Goal: Task Accomplishment & Management: Manage account settings

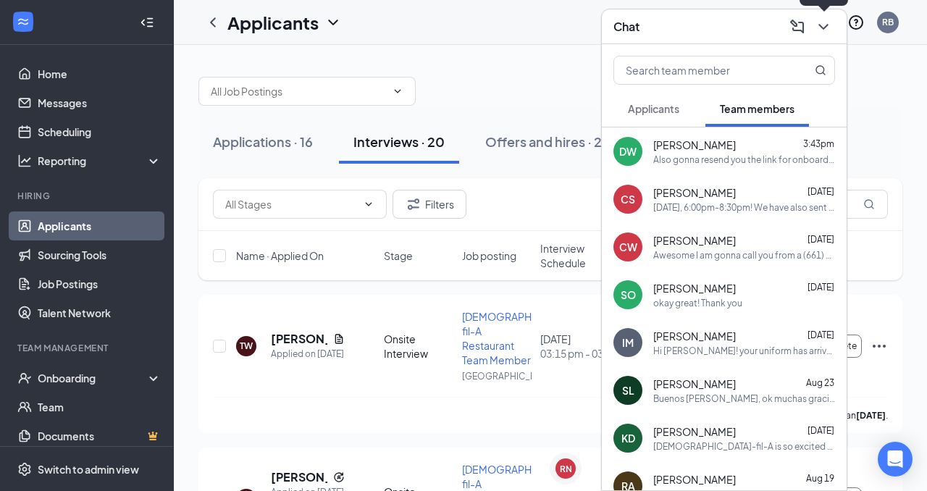
click at [829, 24] on icon "ChevronDown" at bounding box center [823, 26] width 17 height 17
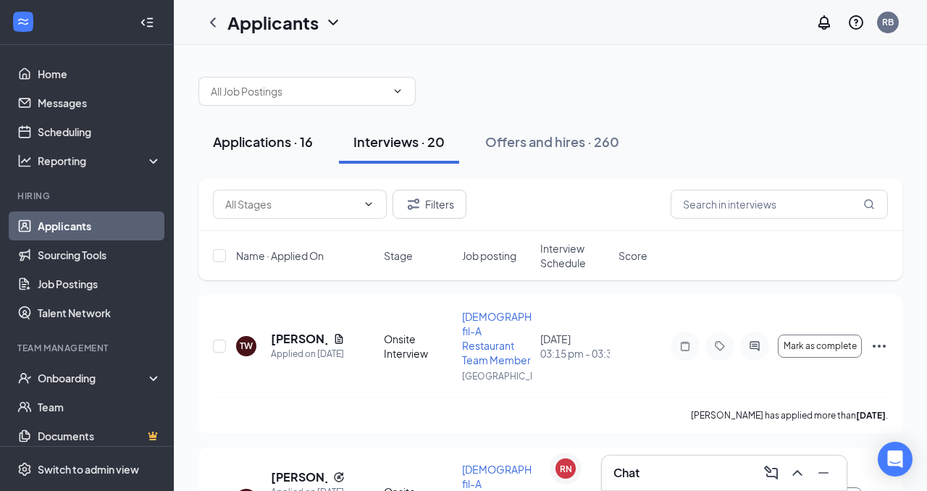
click at [277, 144] on div "Applications · 16" at bounding box center [263, 142] width 100 height 18
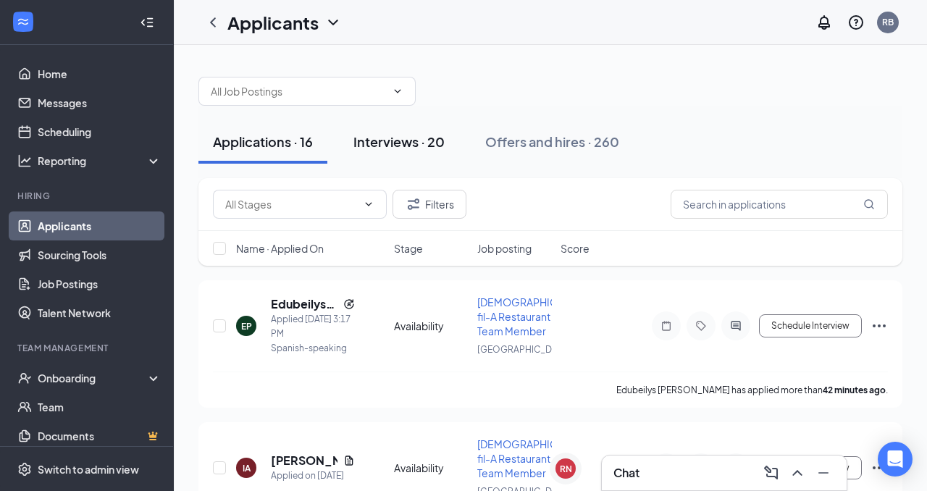
click at [430, 142] on div "Interviews · 20" at bounding box center [398, 142] width 91 height 18
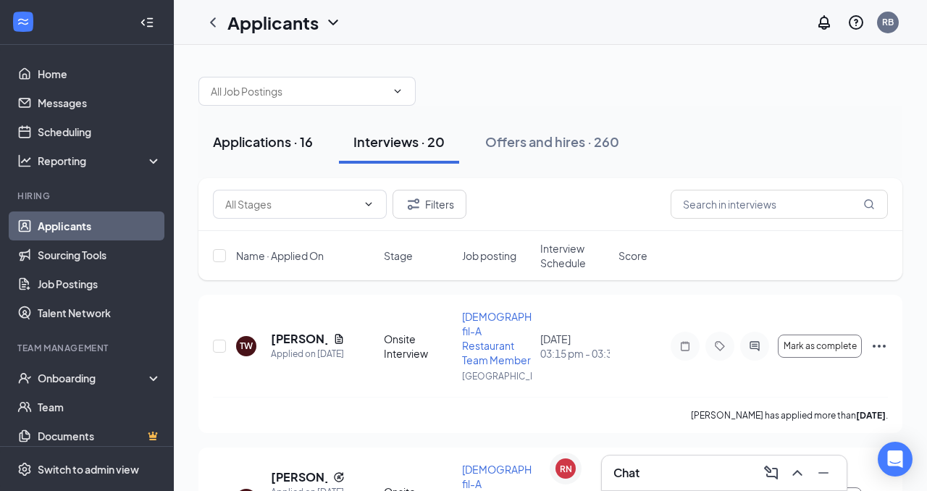
click at [280, 143] on div "Applications · 16" at bounding box center [263, 142] width 100 height 18
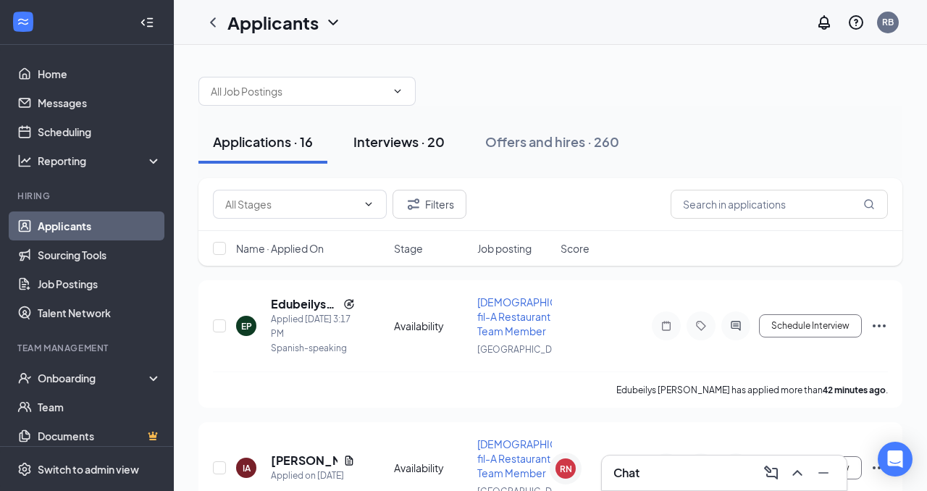
click at [393, 137] on div "Interviews · 20" at bounding box center [398, 142] width 91 height 18
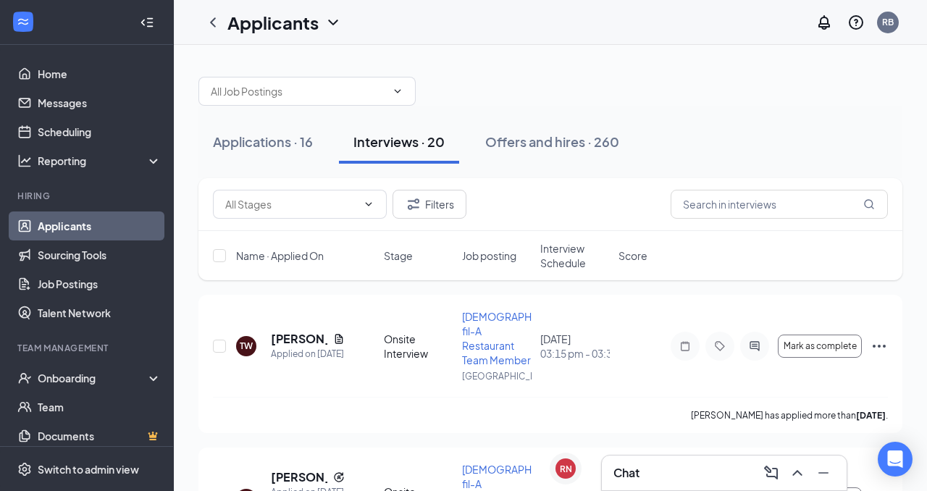
click at [561, 255] on span "Interview Schedule" at bounding box center [575, 255] width 70 height 29
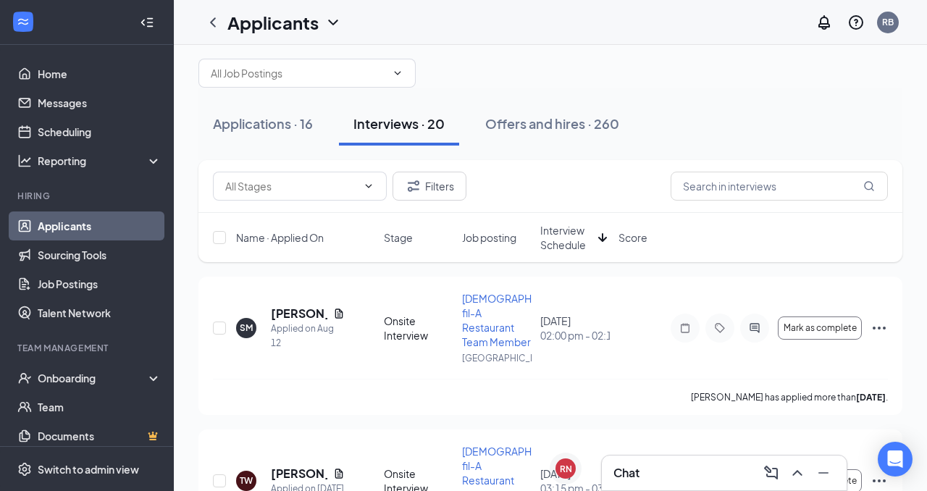
scroll to position [20, 0]
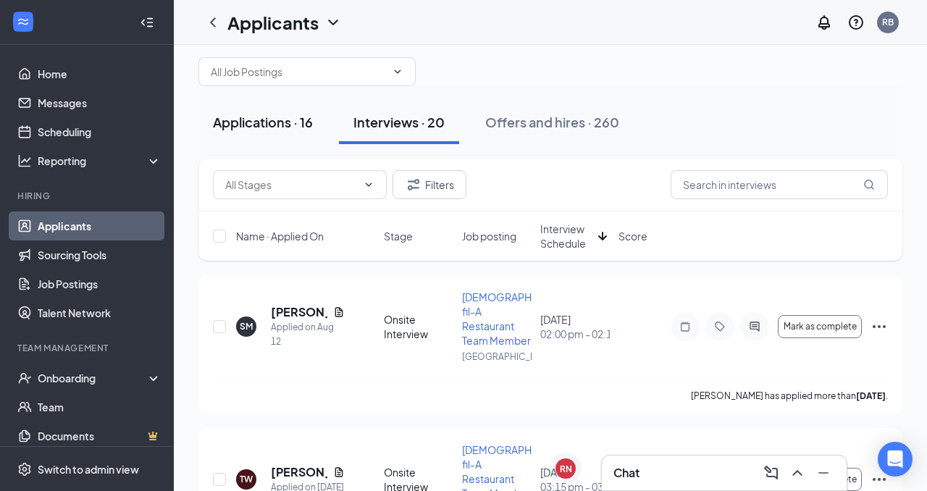
click at [270, 134] on button "Applications · 16" at bounding box center [262, 122] width 129 height 43
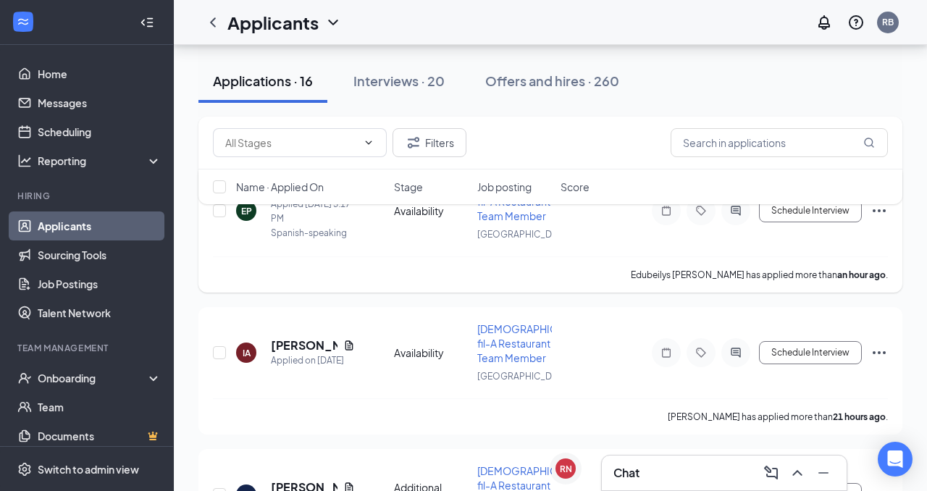
scroll to position [119, 0]
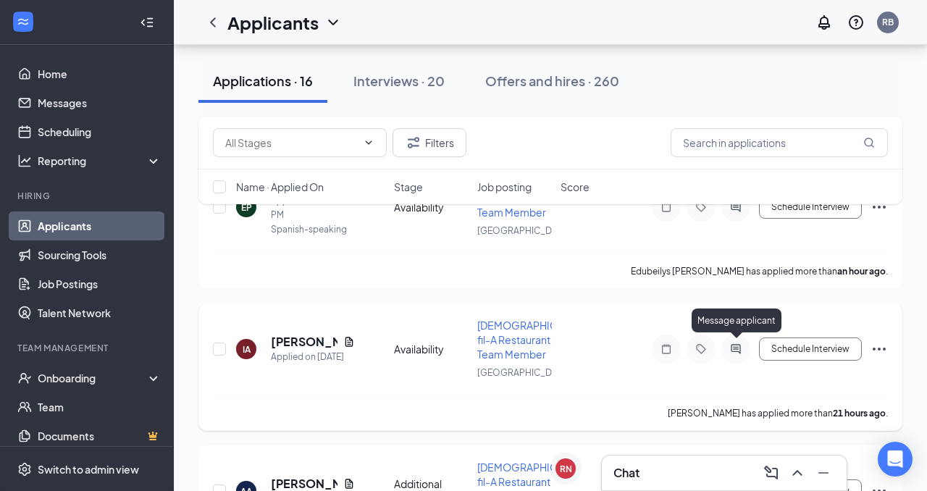
click at [737, 347] on icon "ActiveChat" at bounding box center [735, 349] width 17 height 12
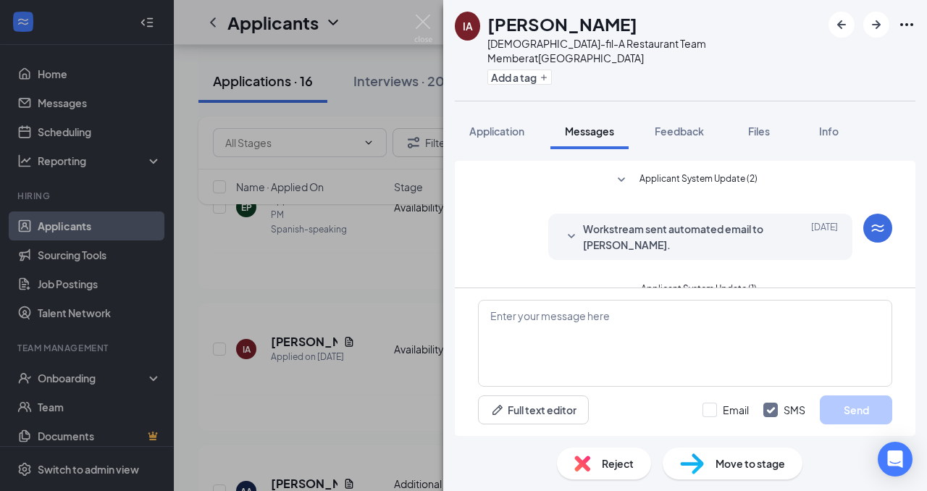
scroll to position [121, 0]
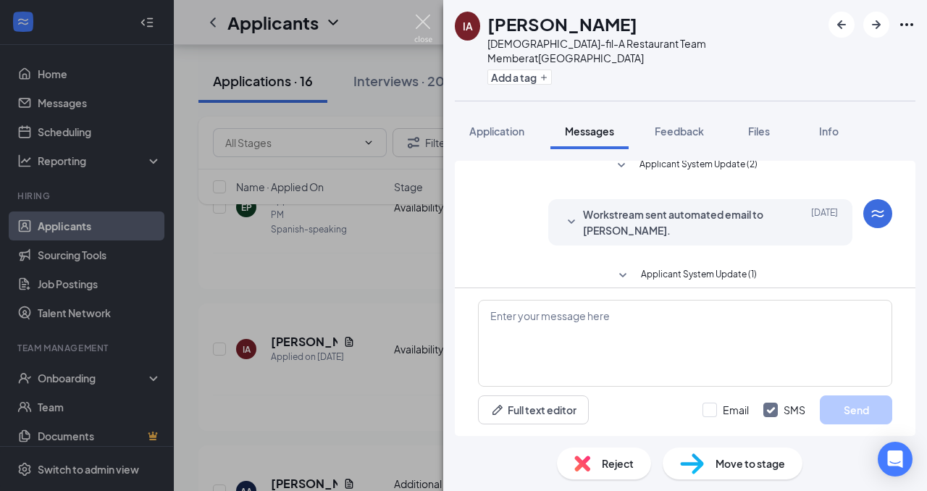
click at [422, 27] on img at bounding box center [423, 28] width 18 height 28
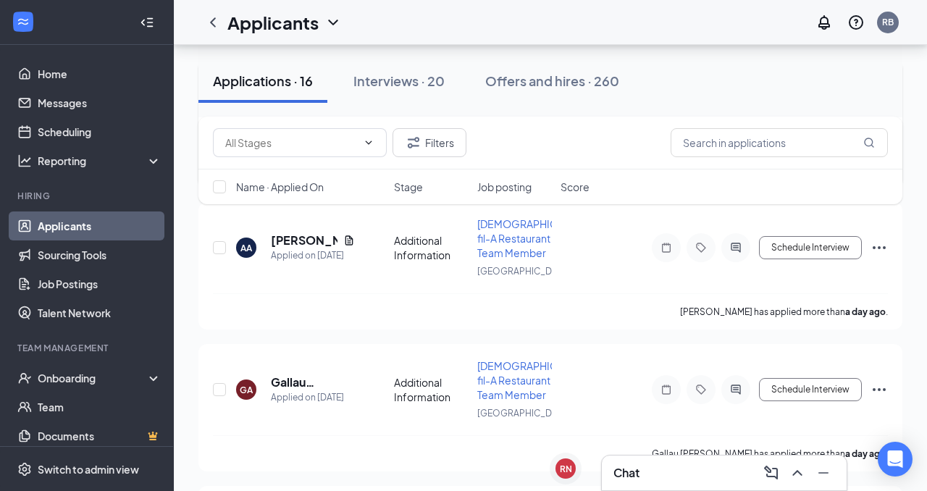
scroll to position [367, 0]
